Goal: Task Accomplishment & Management: Manage account settings

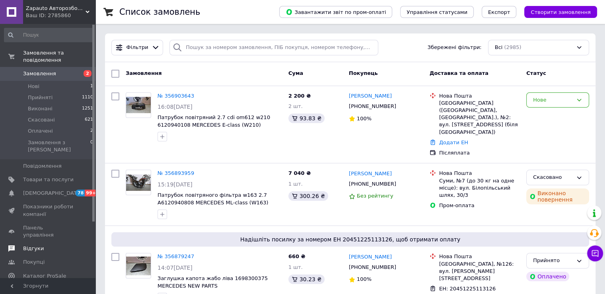
click at [36, 245] on span "Відгуки" at bounding box center [33, 248] width 21 height 7
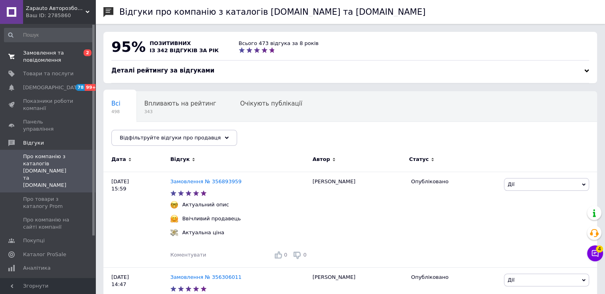
click at [37, 58] on span "Замовлення та повідомлення" at bounding box center [48, 56] width 51 height 14
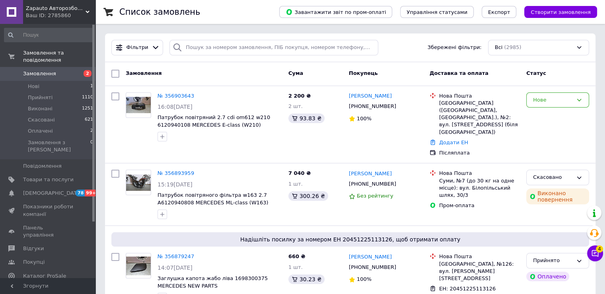
scroll to position [3817, 0]
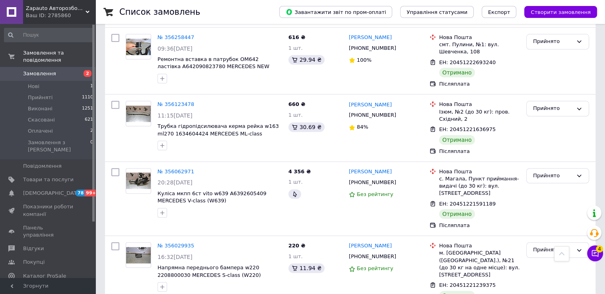
scroll to position [3658, 0]
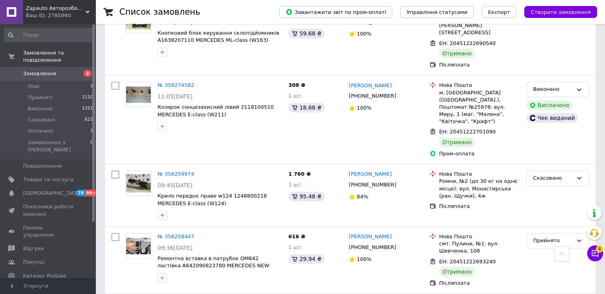
click at [33, 70] on span "Замовлення" at bounding box center [39, 73] width 33 height 7
